Goal: Submit feedback/report problem

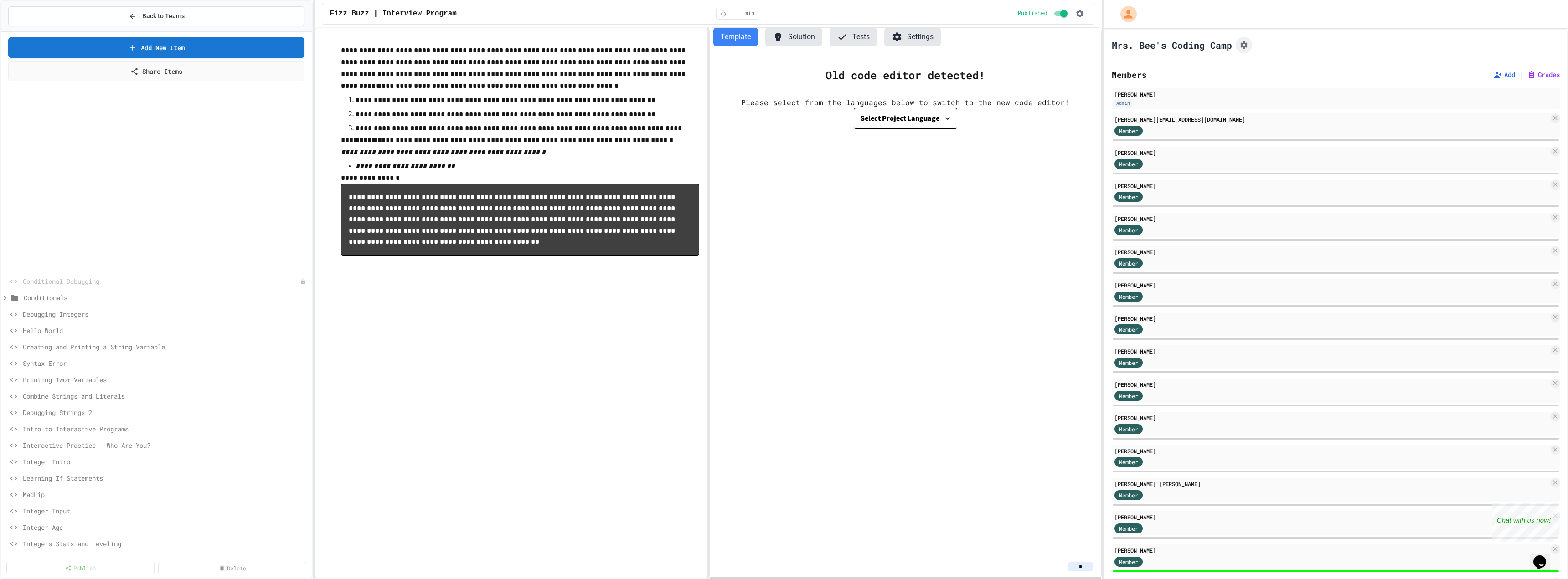
scroll to position [209, 0]
